Goal: Task Accomplishment & Management: Use online tool/utility

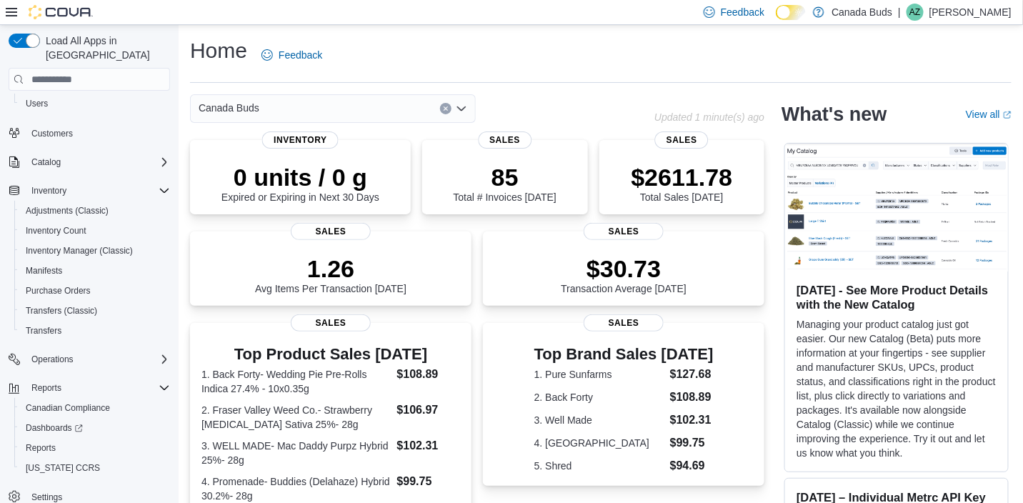
scroll to position [76, 0]
click at [43, 441] on span "Reports" at bounding box center [41, 446] width 30 height 11
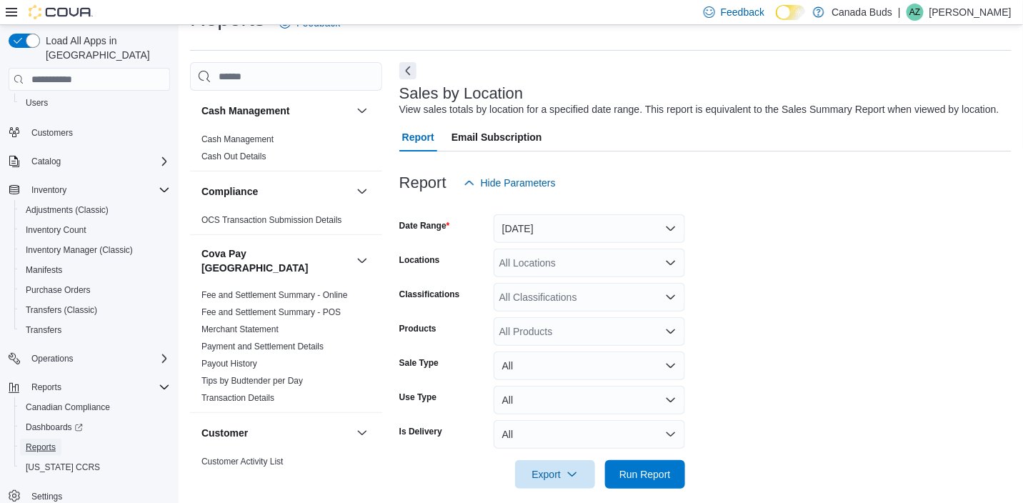
scroll to position [33, 0]
click at [533, 242] on form "Date Range Yesterday Locations All Locations Classifications All Classification…" at bounding box center [705, 341] width 612 height 291
click at [538, 230] on button "Yesterday" at bounding box center [588, 228] width 191 height 29
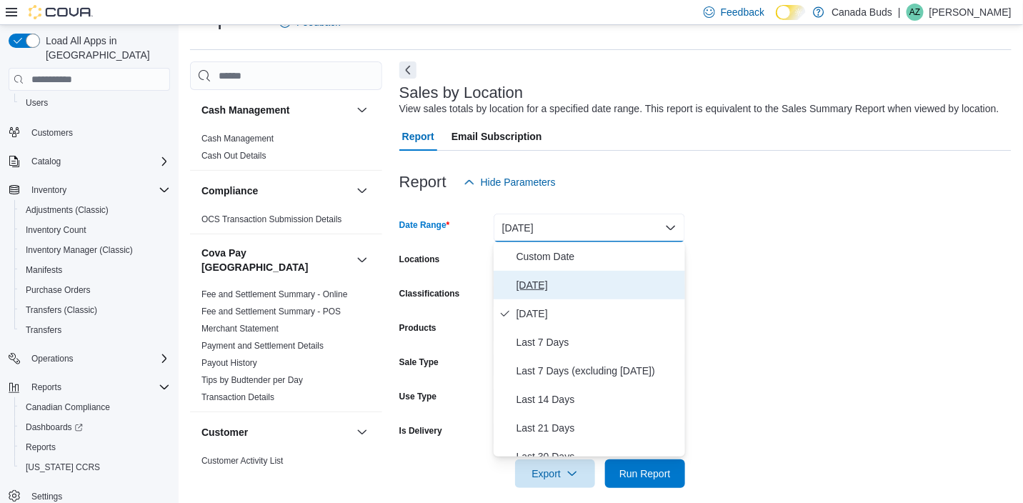
drag, startPoint x: 541, startPoint y: 281, endPoint x: 632, endPoint y: 458, distance: 198.7
click at [541, 281] on span "Today" at bounding box center [597, 284] width 163 height 17
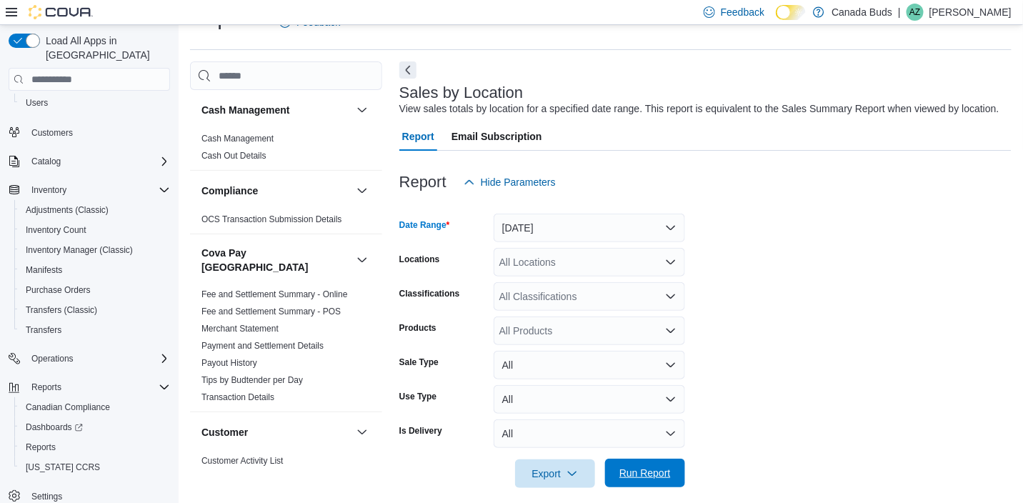
click at [662, 478] on span "Run Report" at bounding box center [644, 473] width 51 height 14
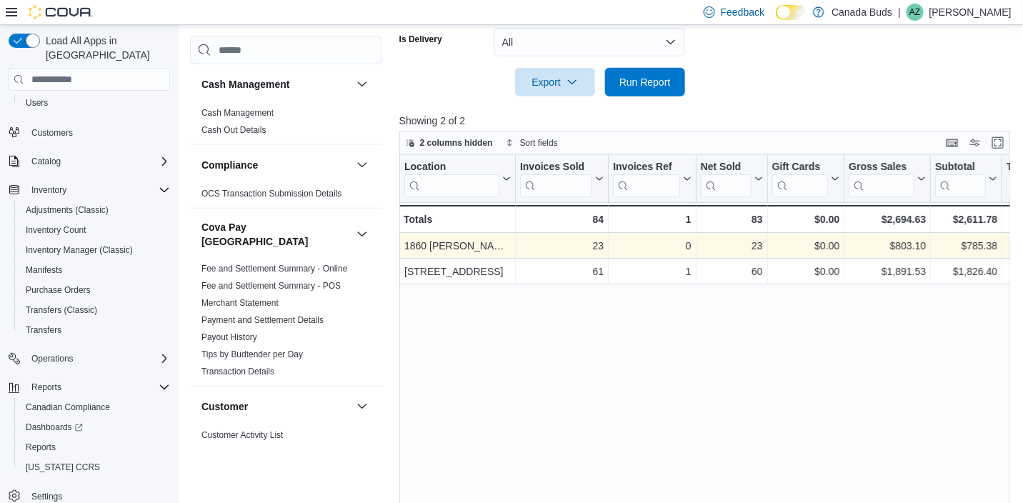
scroll to position [390, 0]
